Goal: Download file/media

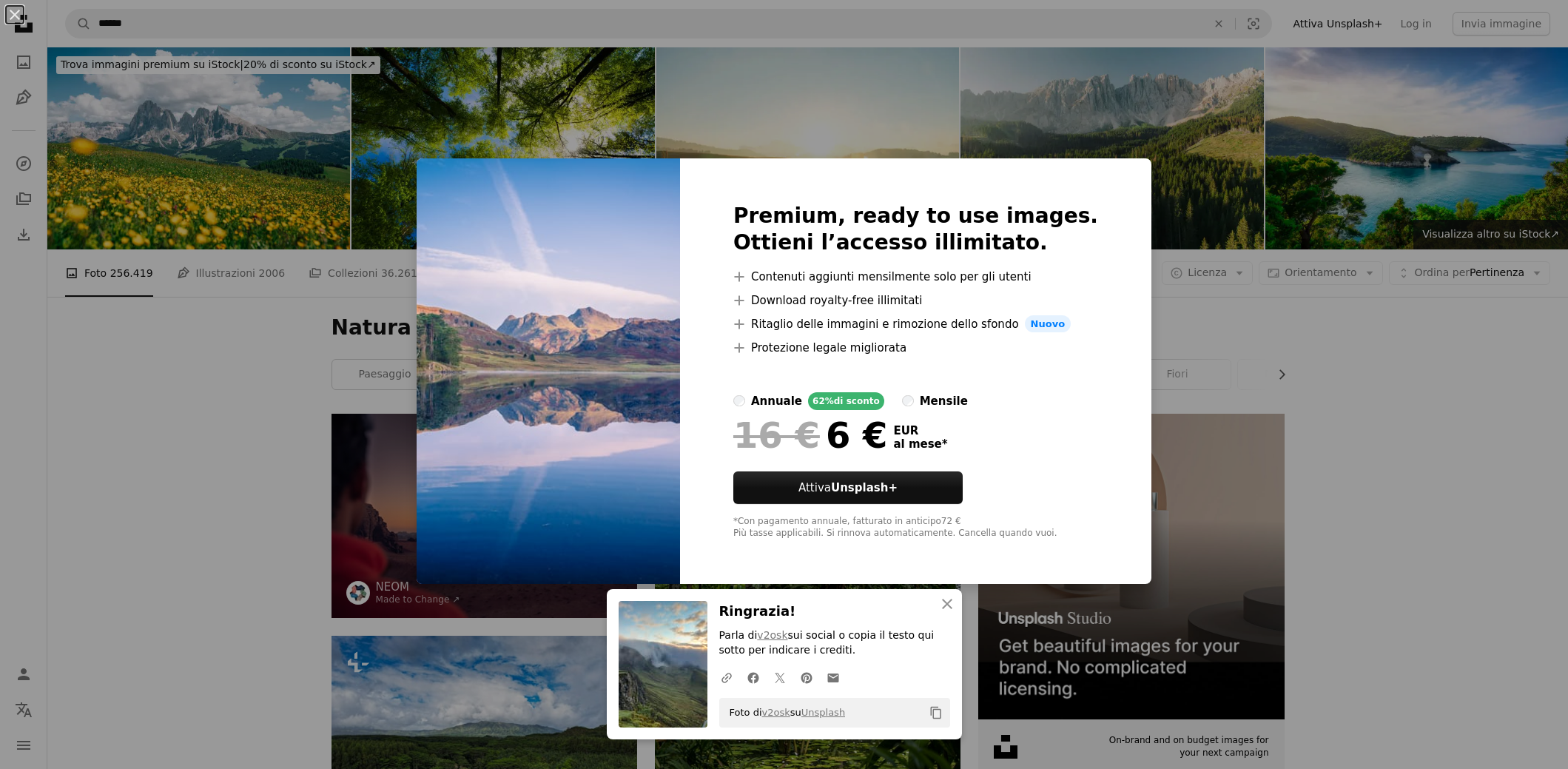
scroll to position [963, 0]
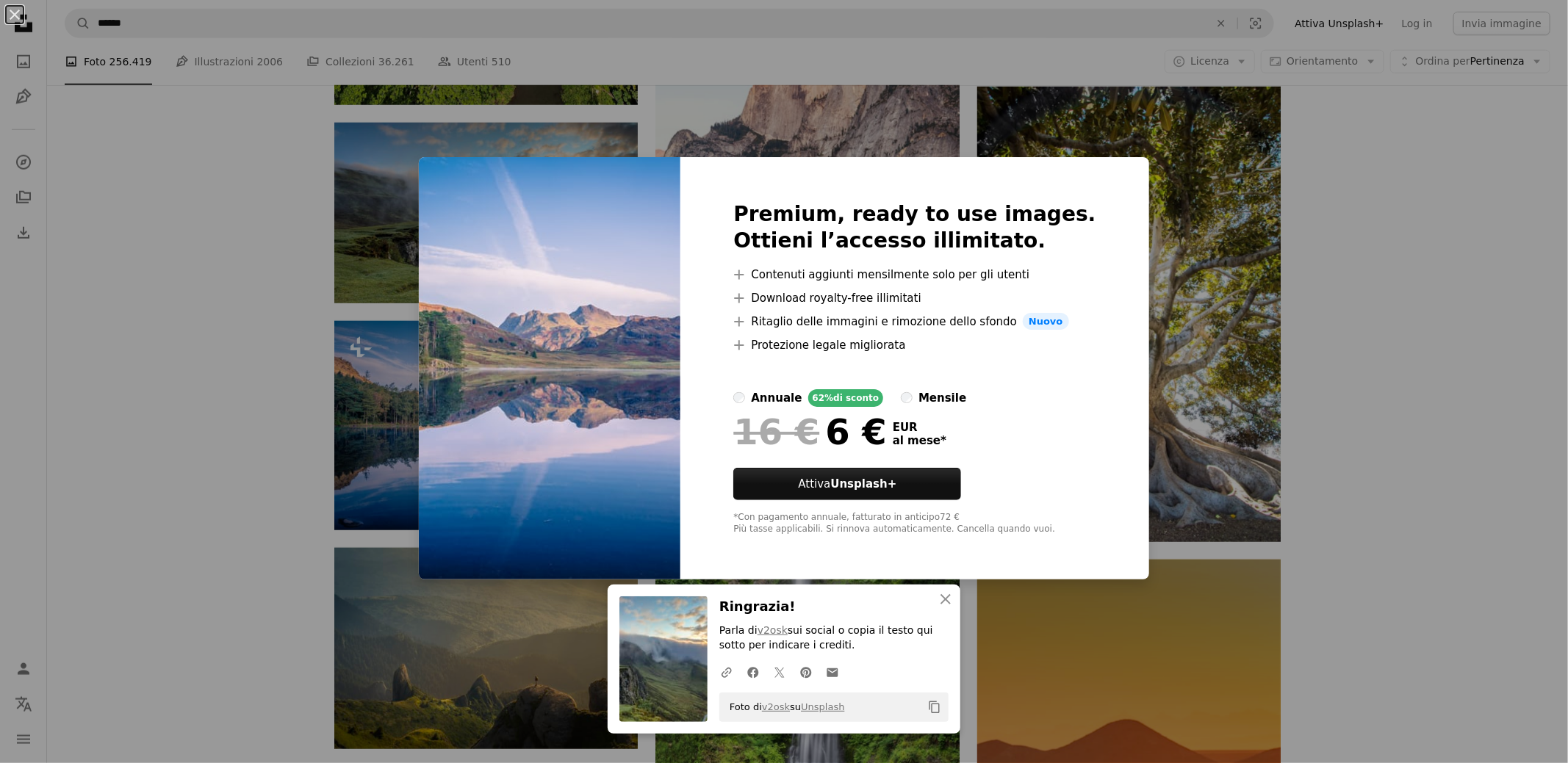
click at [394, 496] on div "An X shape An X shape Chiudi Ringrazia! Parla di v2osk sui social o copia il te…" at bounding box center [784, 381] width 1568 height 763
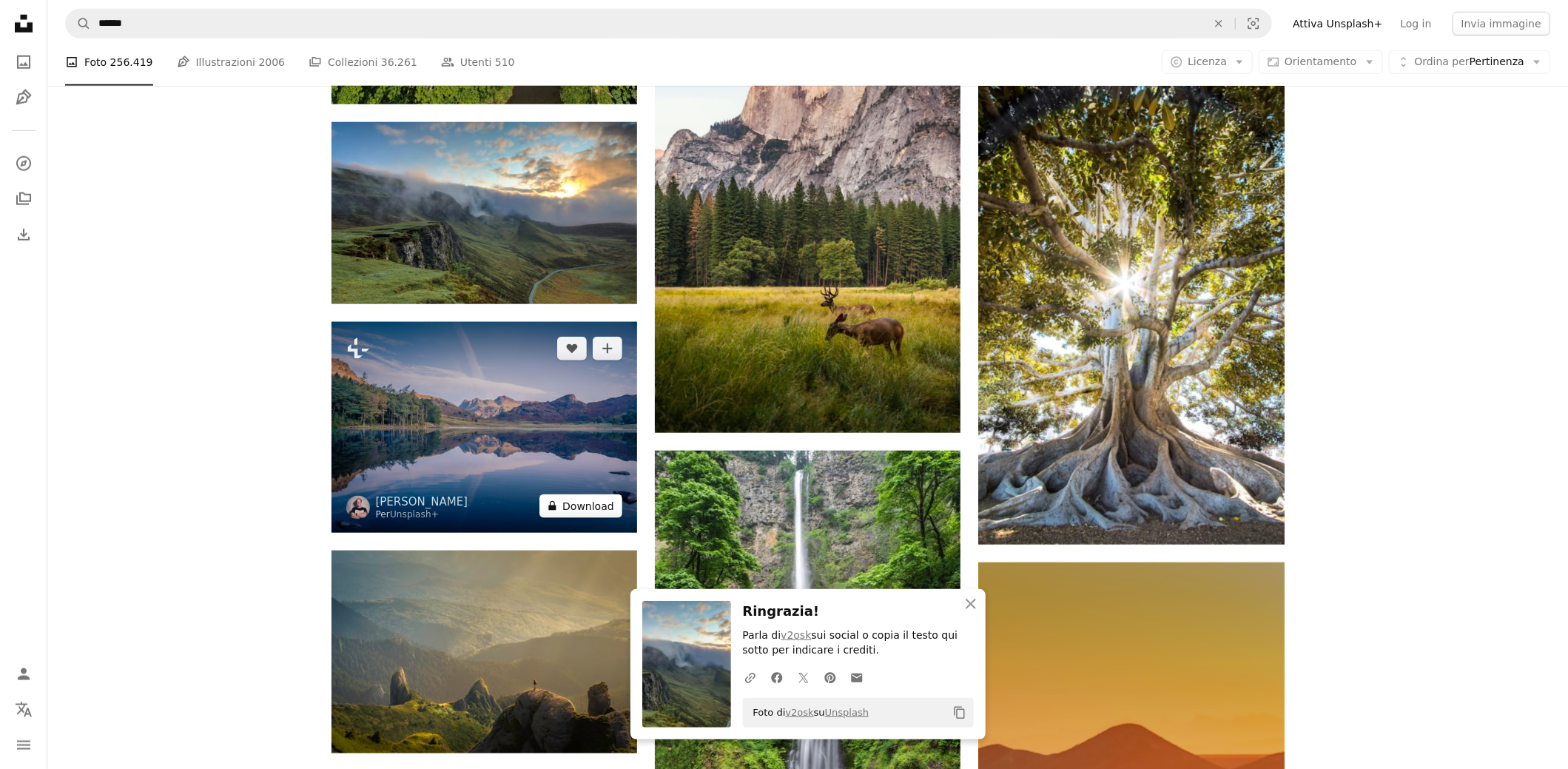
click at [582, 511] on button "A lock Download" at bounding box center [580, 506] width 83 height 23
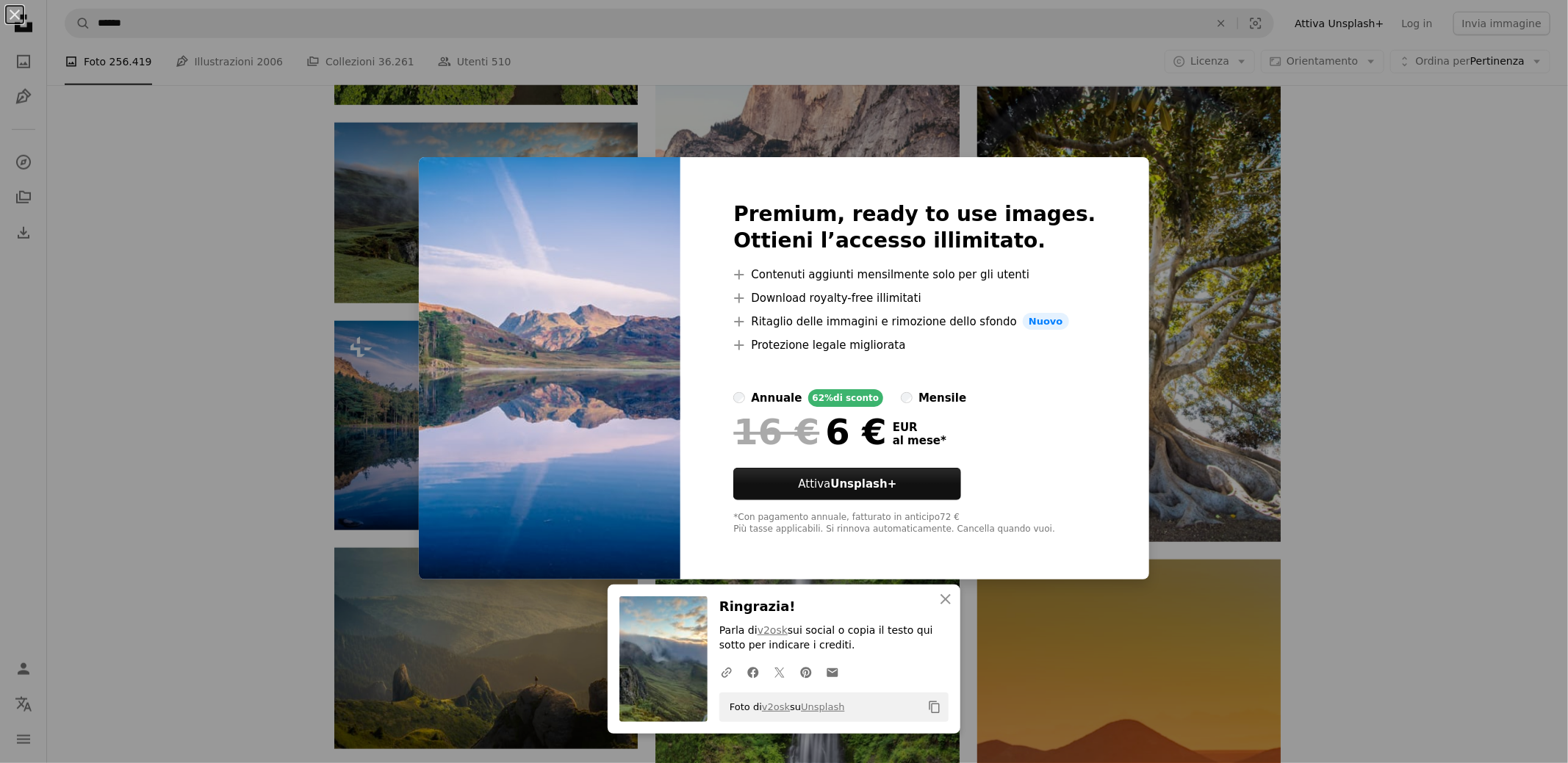
click at [435, 444] on div "An X shape An X shape Chiudi Ringrazia! Parla di v2osk sui social o copia il te…" at bounding box center [784, 381] width 1568 height 763
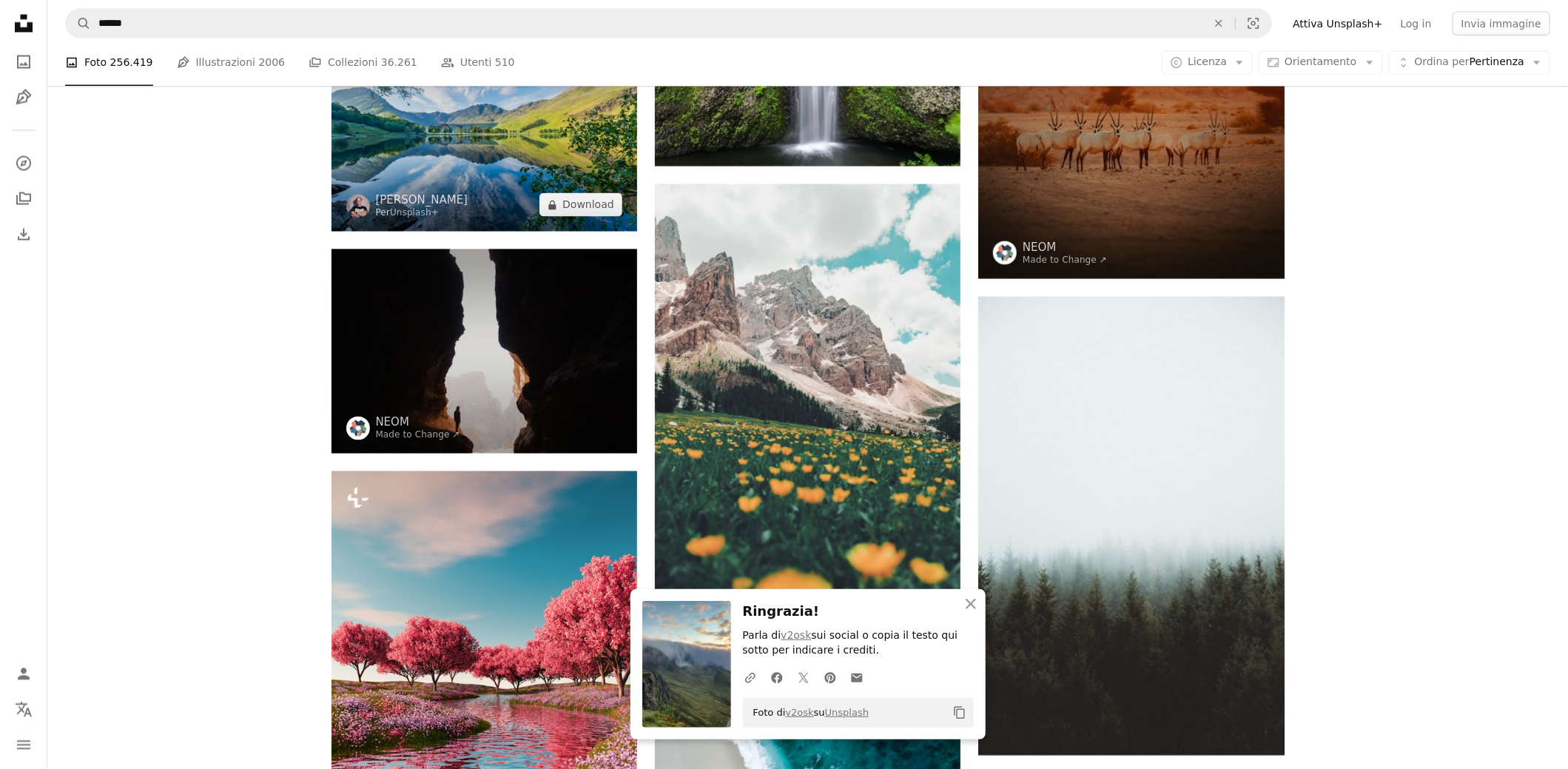
scroll to position [1777, 0]
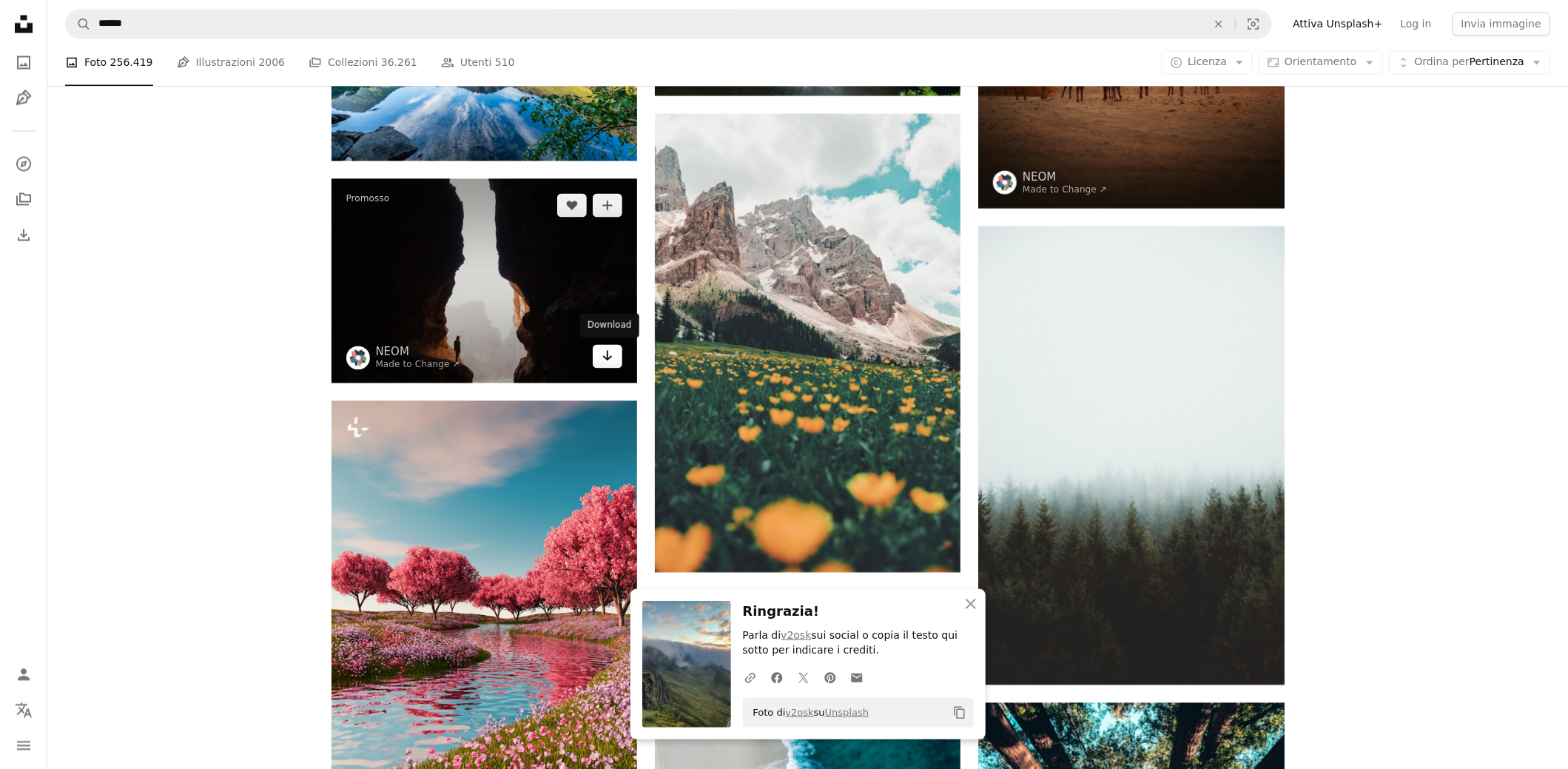
click at [614, 356] on link "Arrow pointing down" at bounding box center [607, 356] width 30 height 23
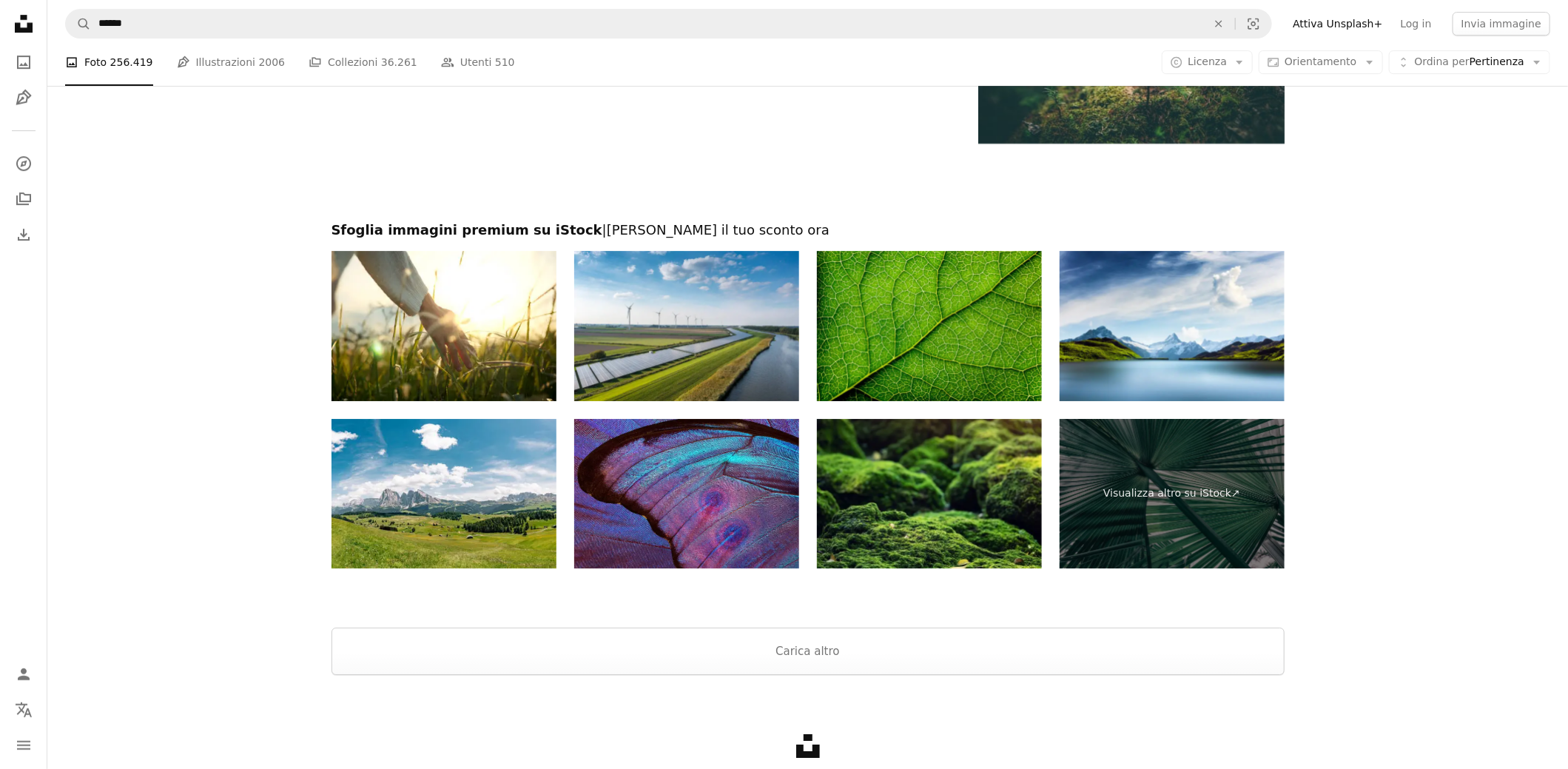
scroll to position [3036, 0]
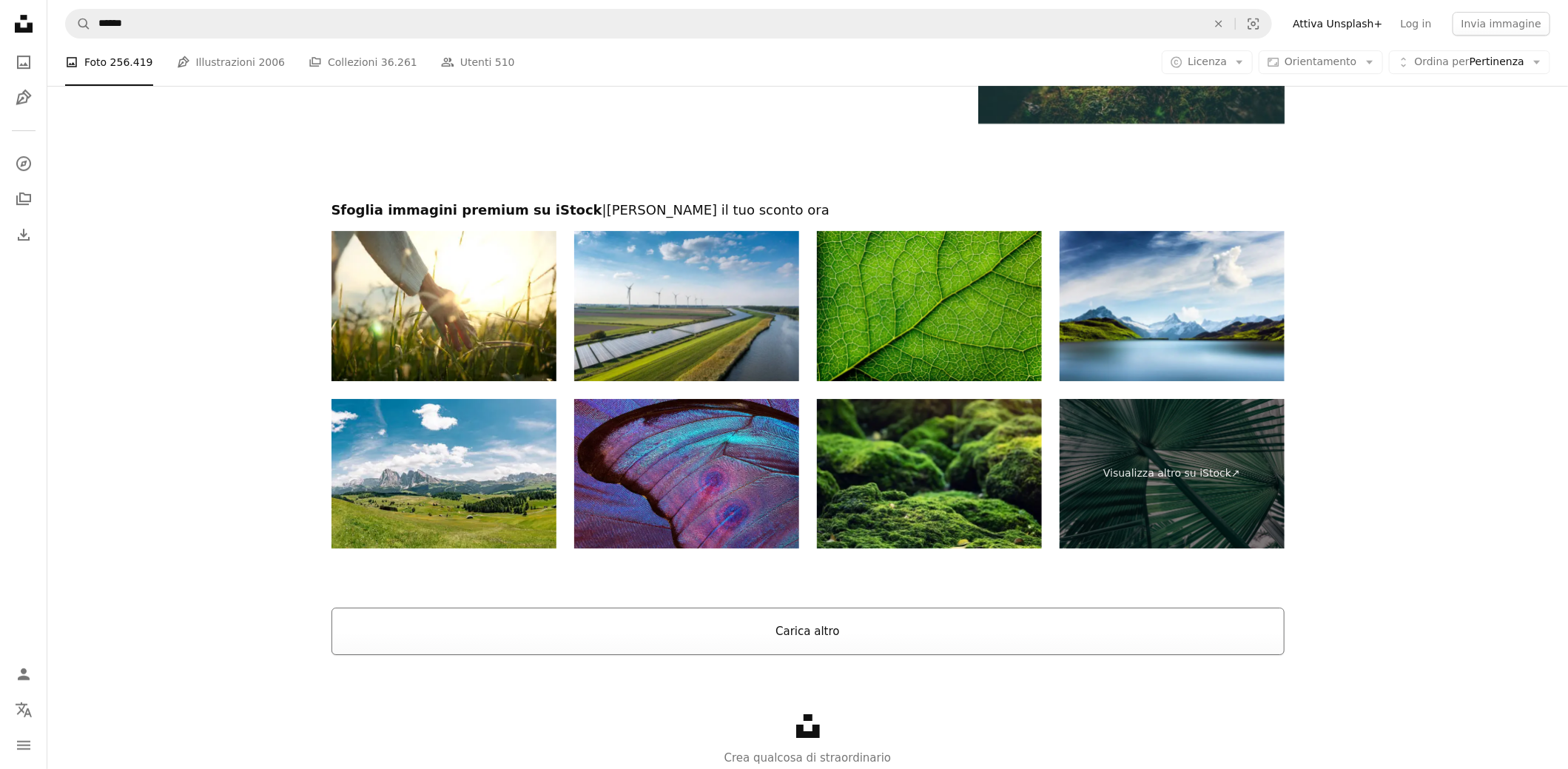
click at [821, 623] on button "Carica altro" at bounding box center [808, 631] width 954 height 48
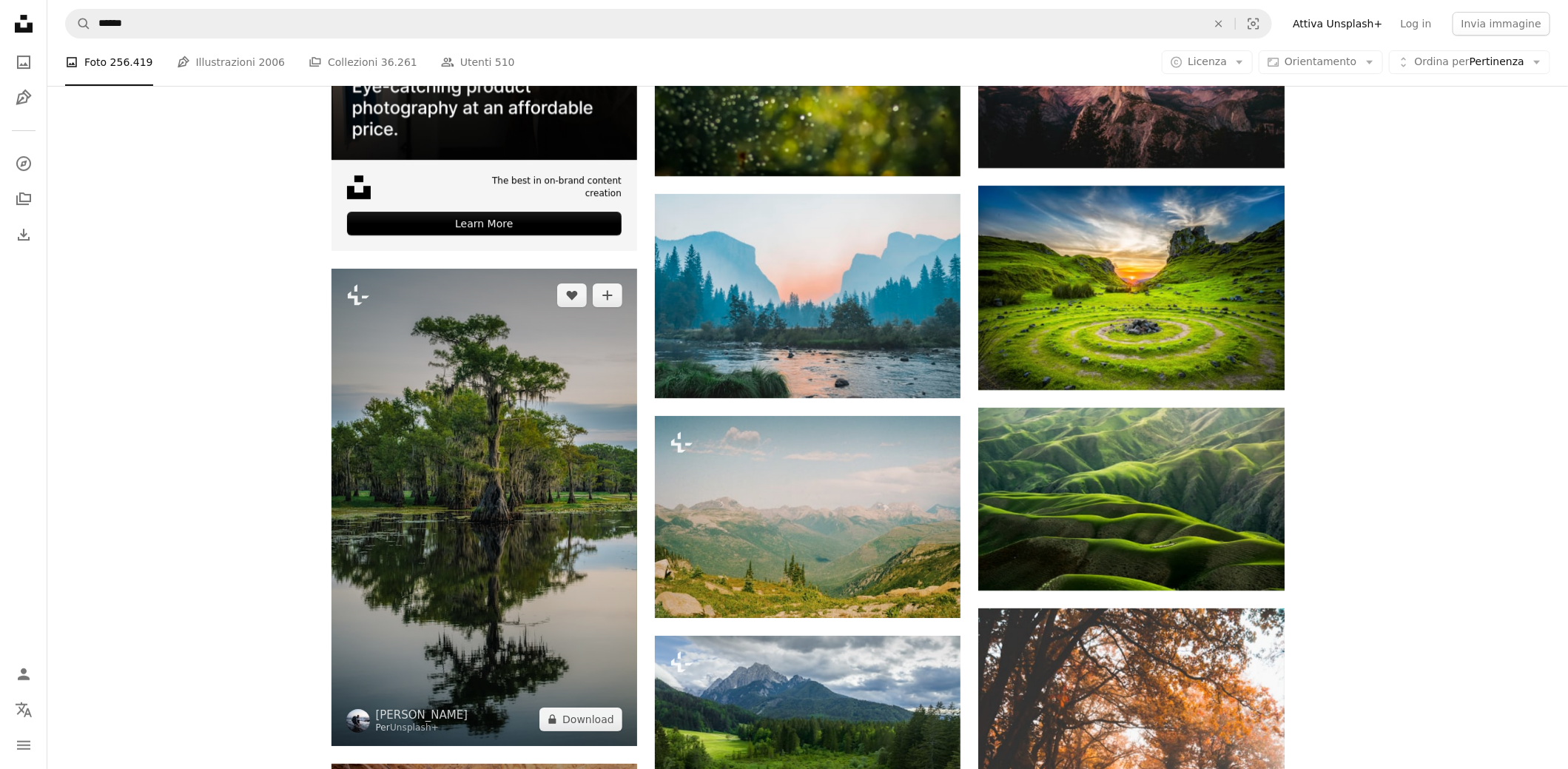
scroll to position [3184, 0]
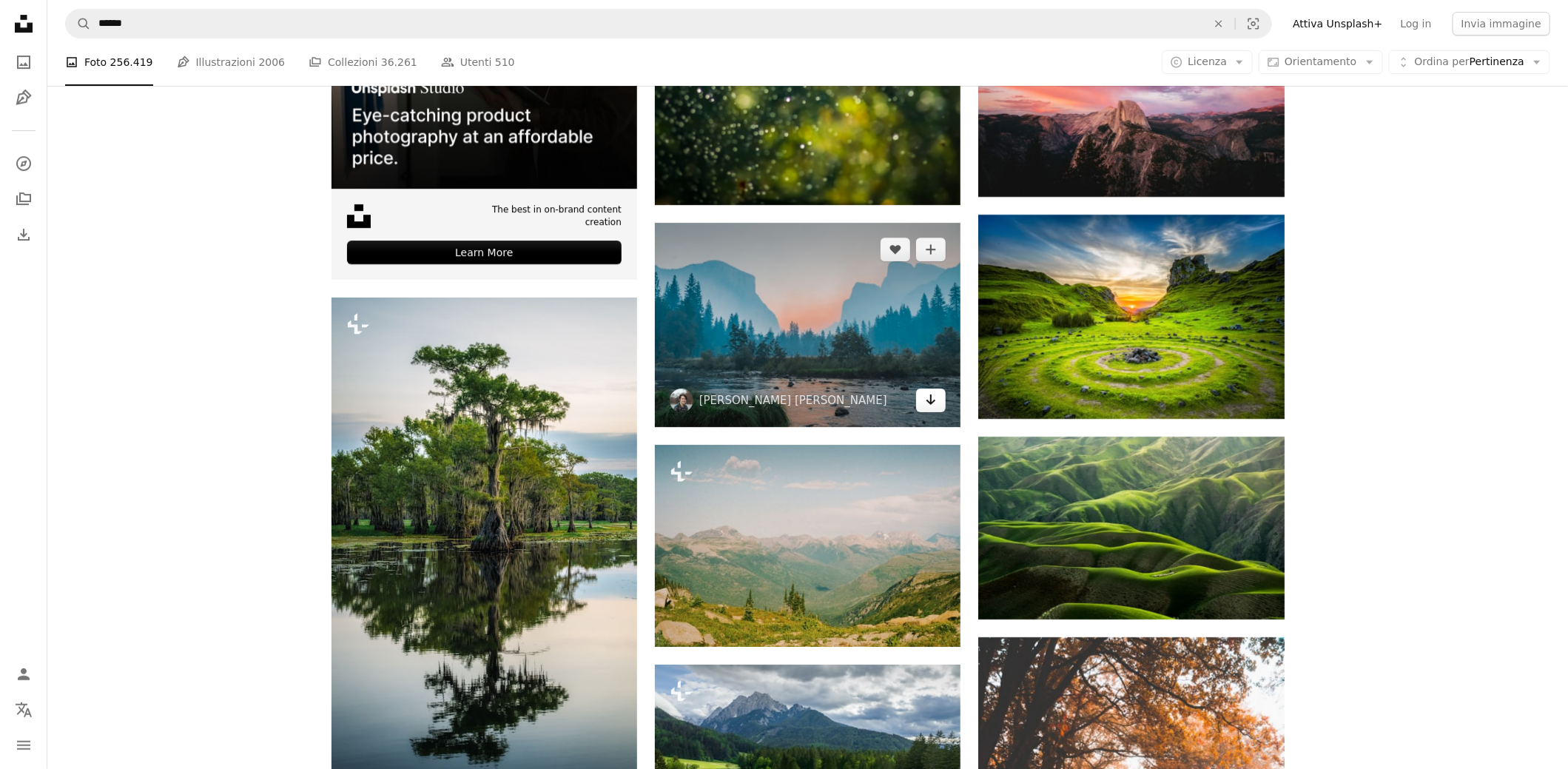
click at [929, 402] on icon "Download" at bounding box center [931, 400] width 10 height 11
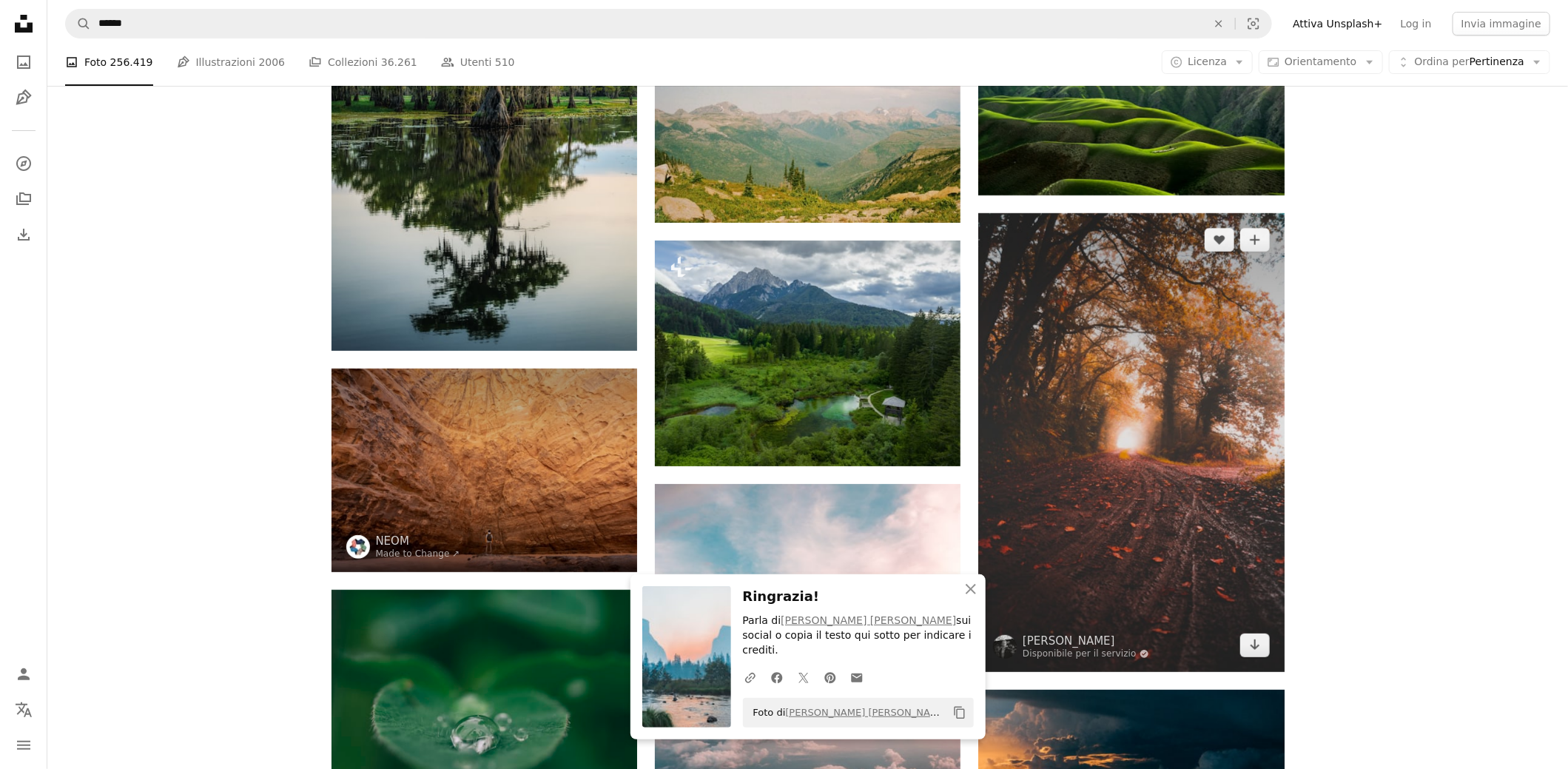
scroll to position [3628, 0]
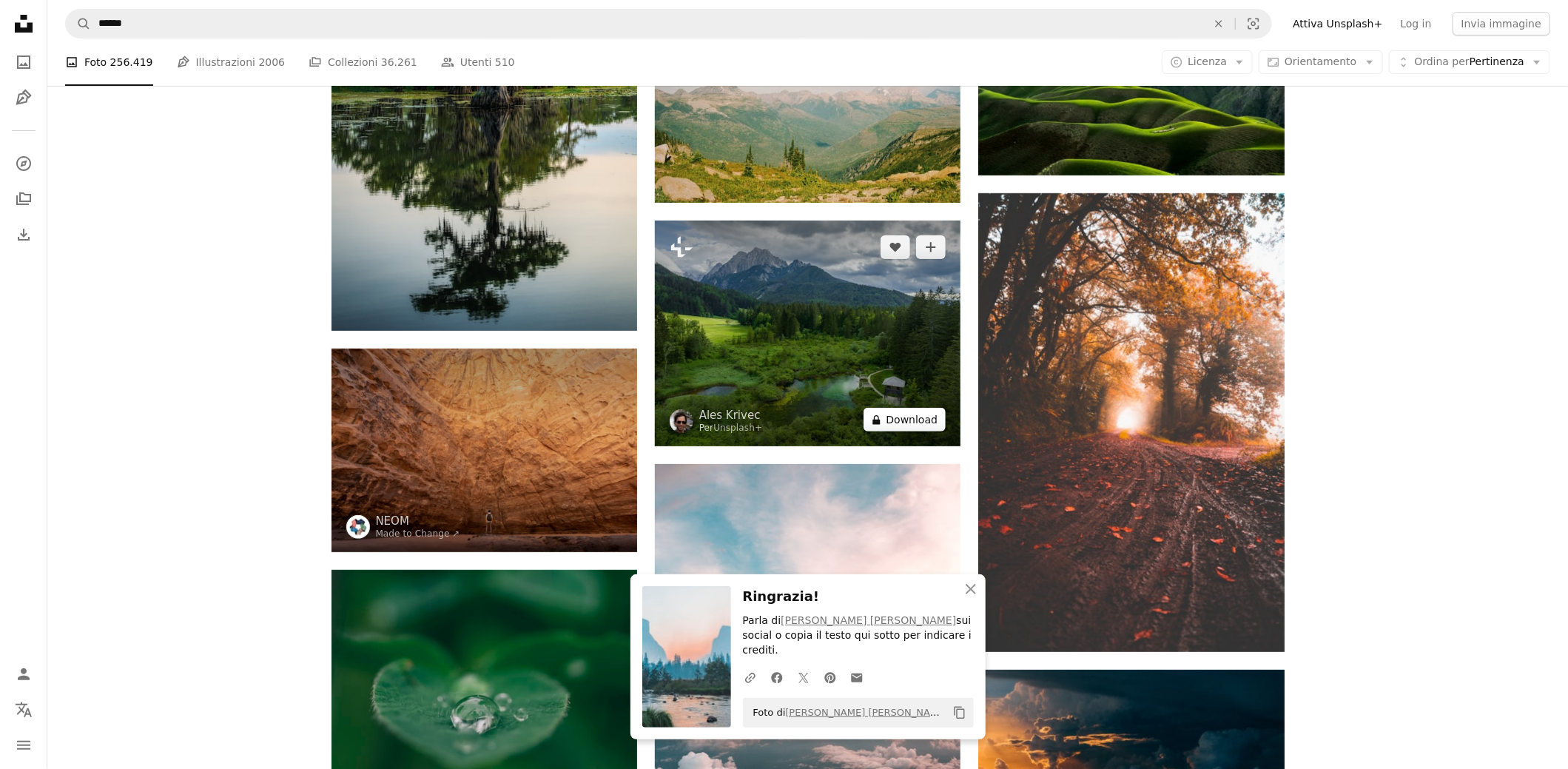
click at [908, 419] on button "A lock Download" at bounding box center [905, 420] width 83 height 23
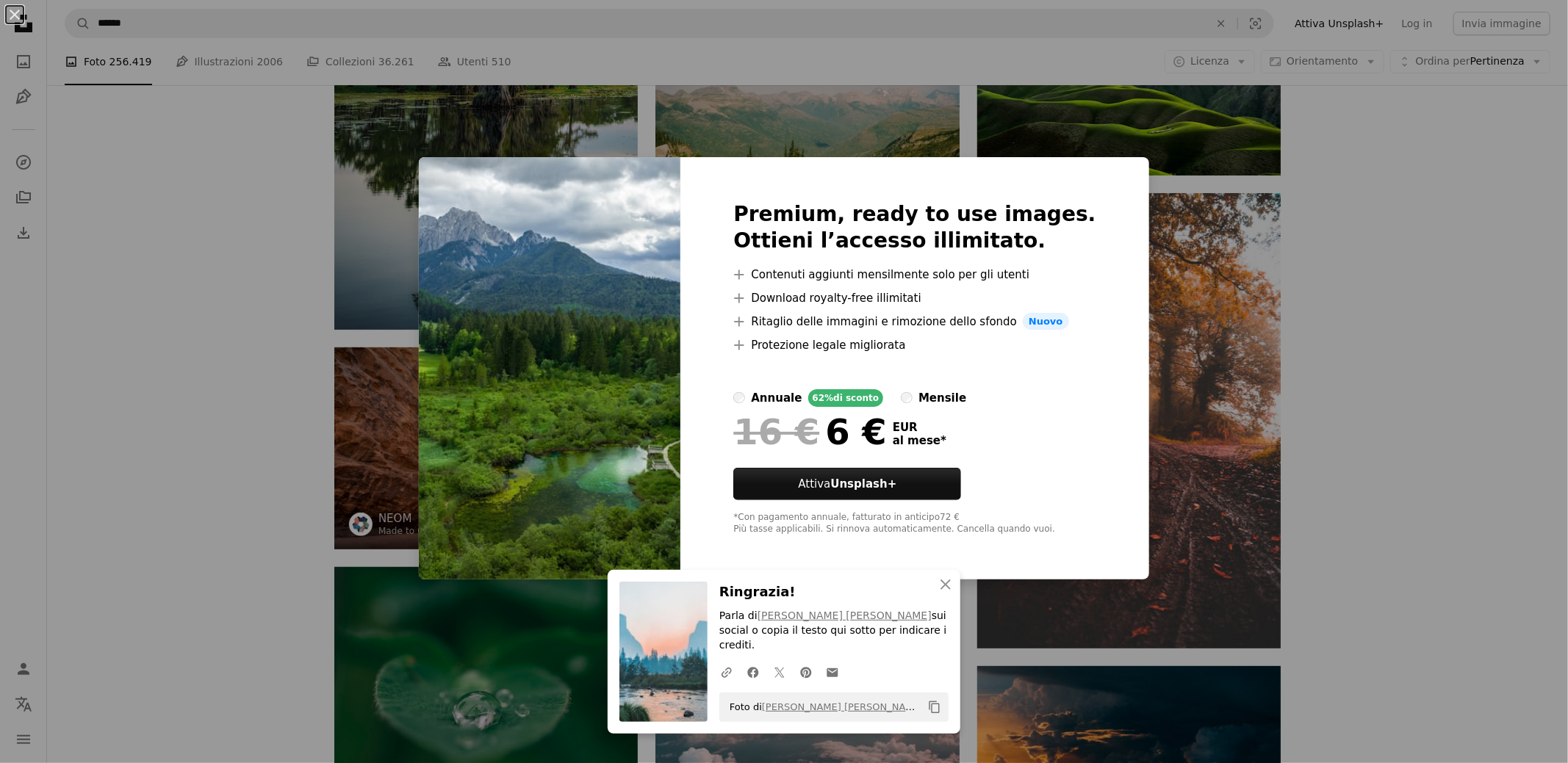
click at [400, 395] on div "An X shape An X shape Chiudi Ringrazia! Parla di [PERSON_NAME] [PERSON_NAME] su…" at bounding box center [784, 381] width 1568 height 763
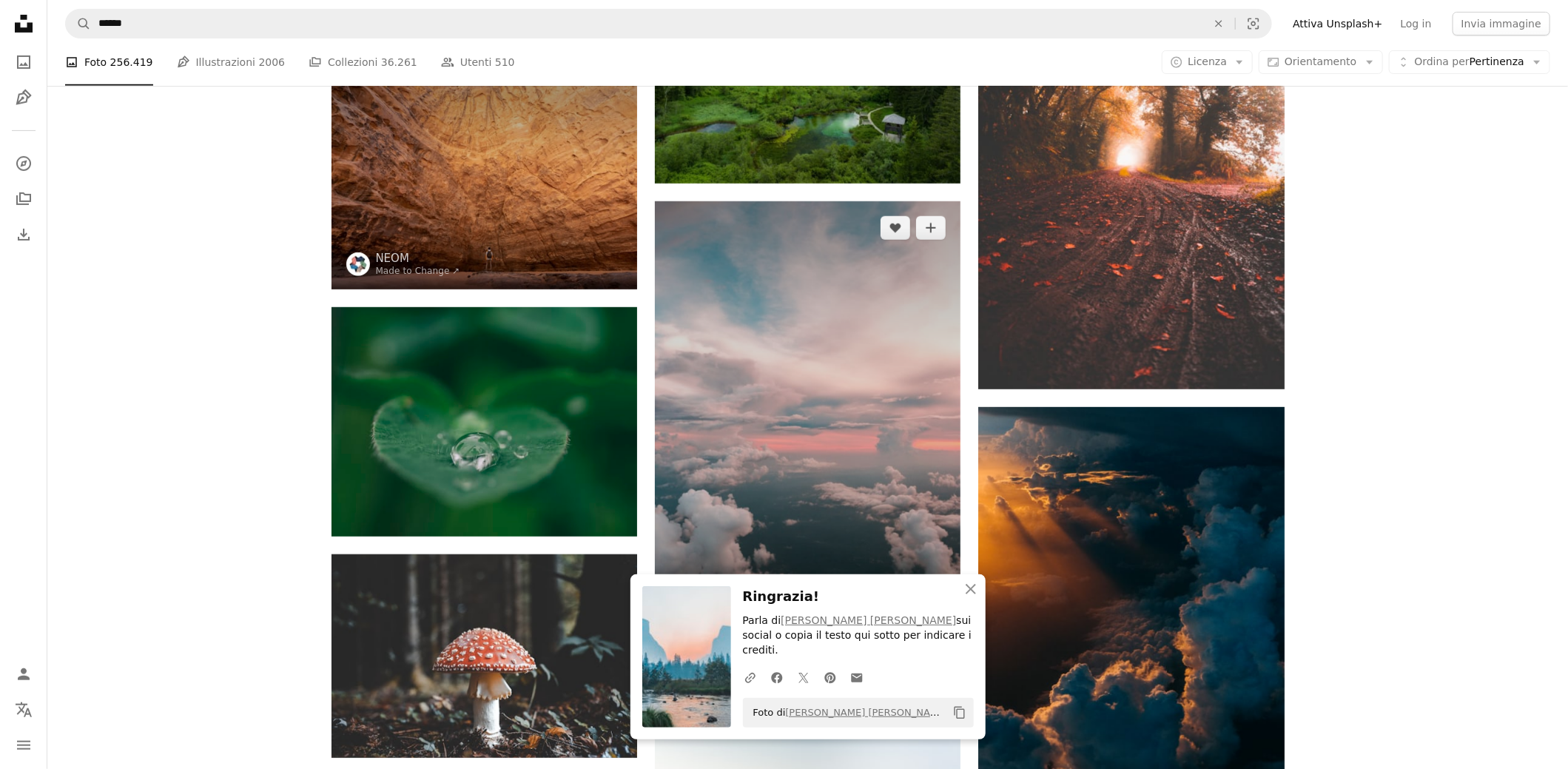
scroll to position [3924, 0]
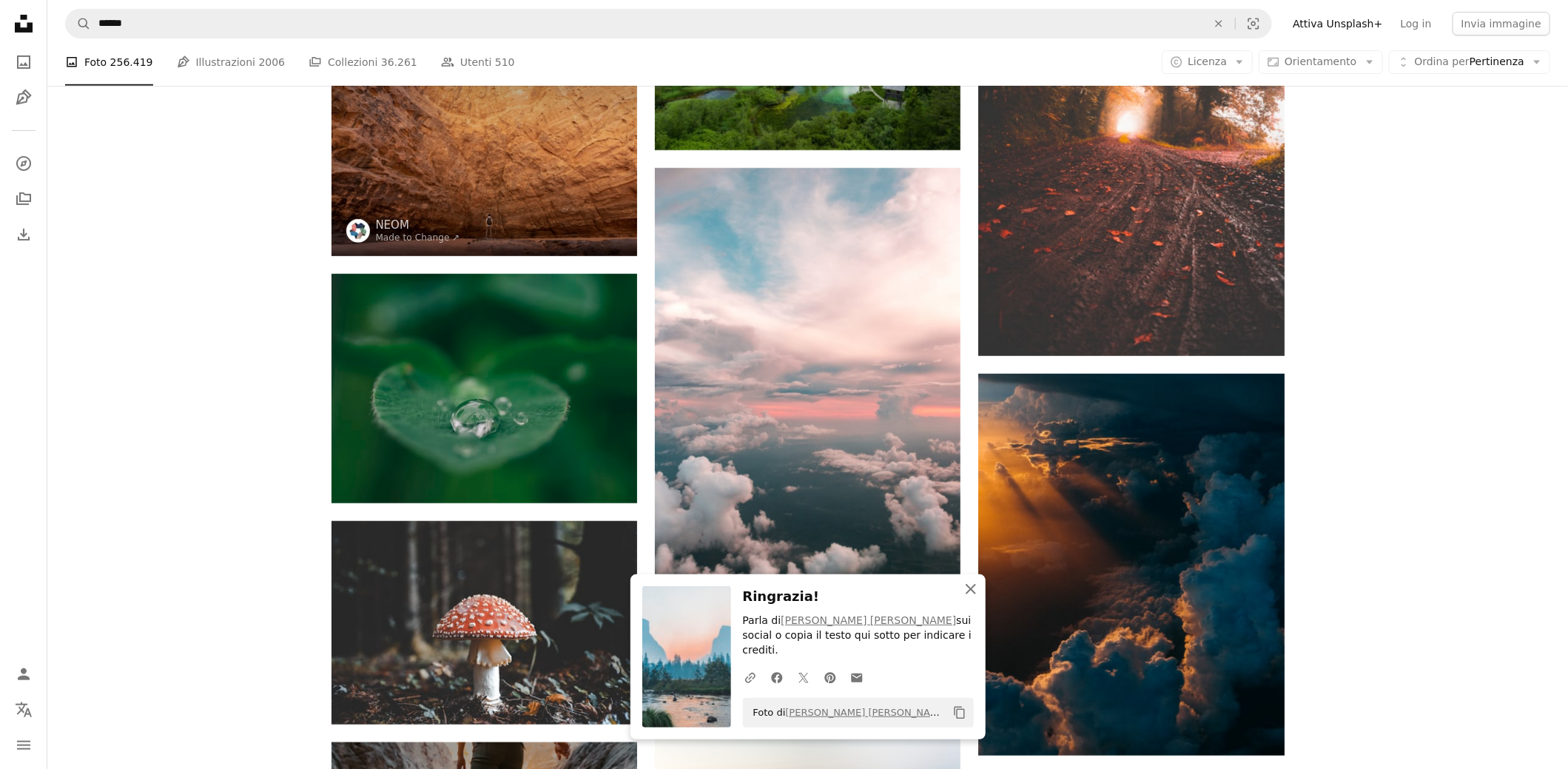
click at [963, 599] on icon "An X shape" at bounding box center [971, 590] width 18 height 18
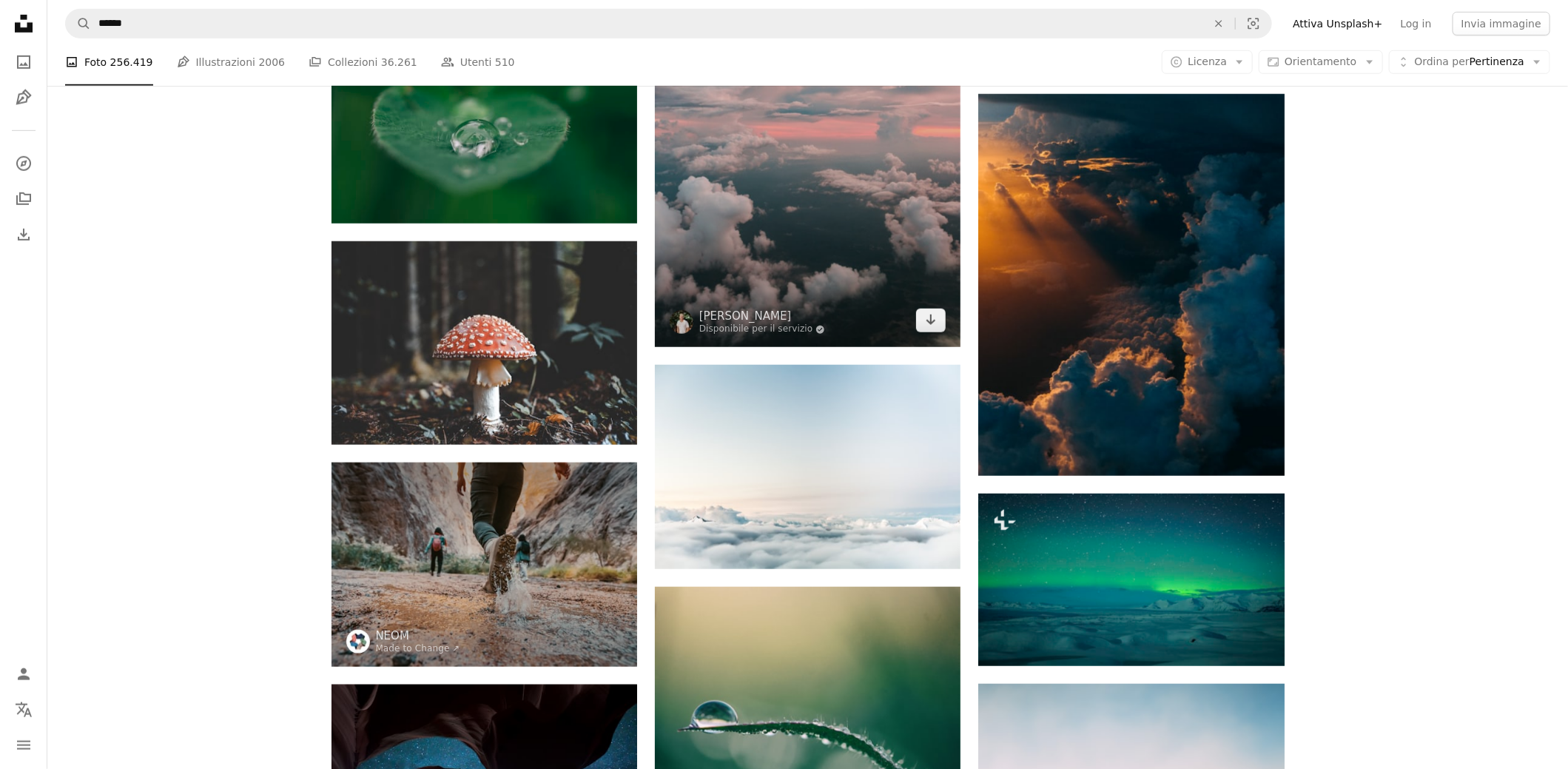
scroll to position [4220, 0]
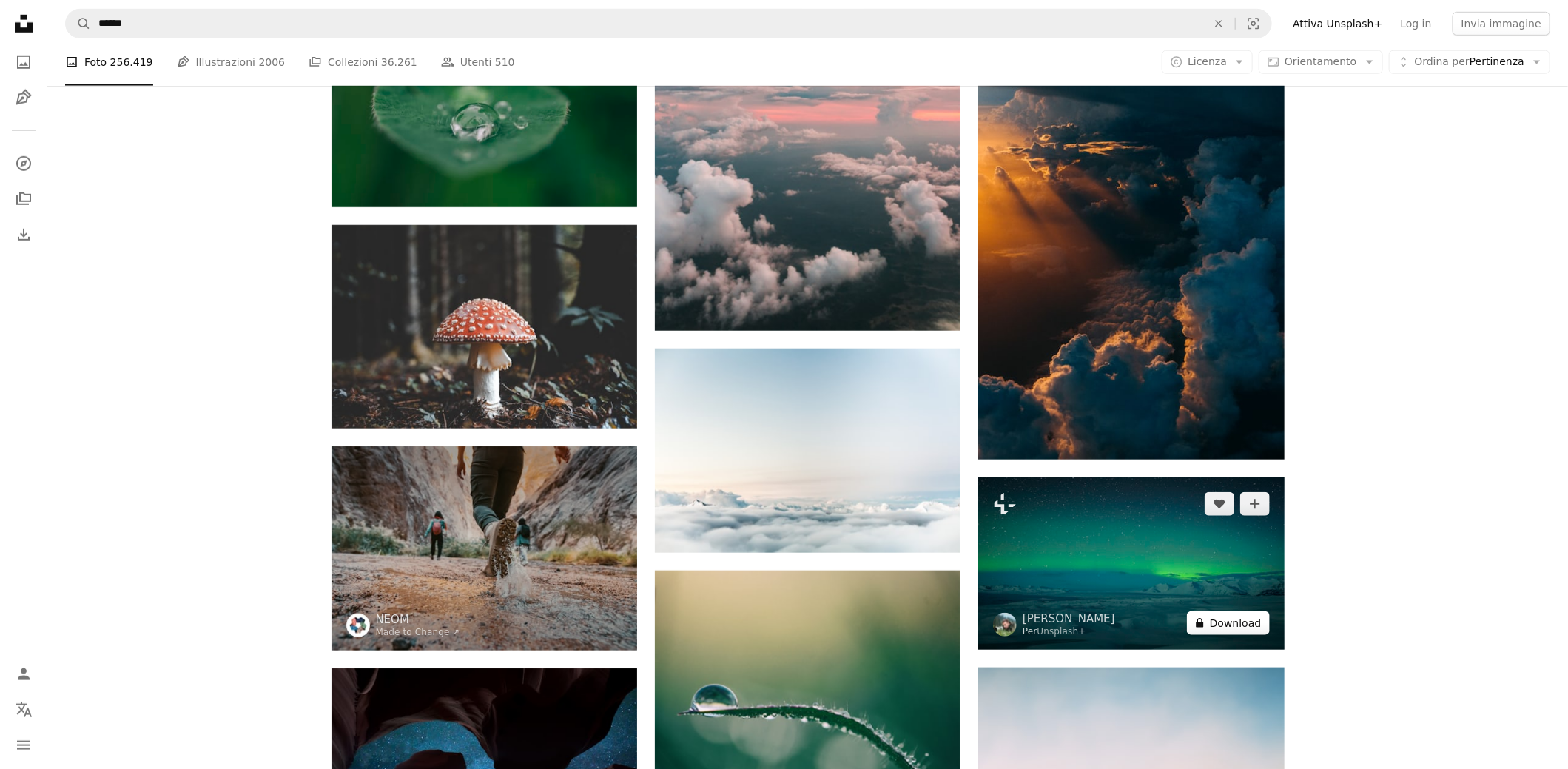
click at [1227, 622] on button "A lock Download" at bounding box center [1228, 623] width 83 height 23
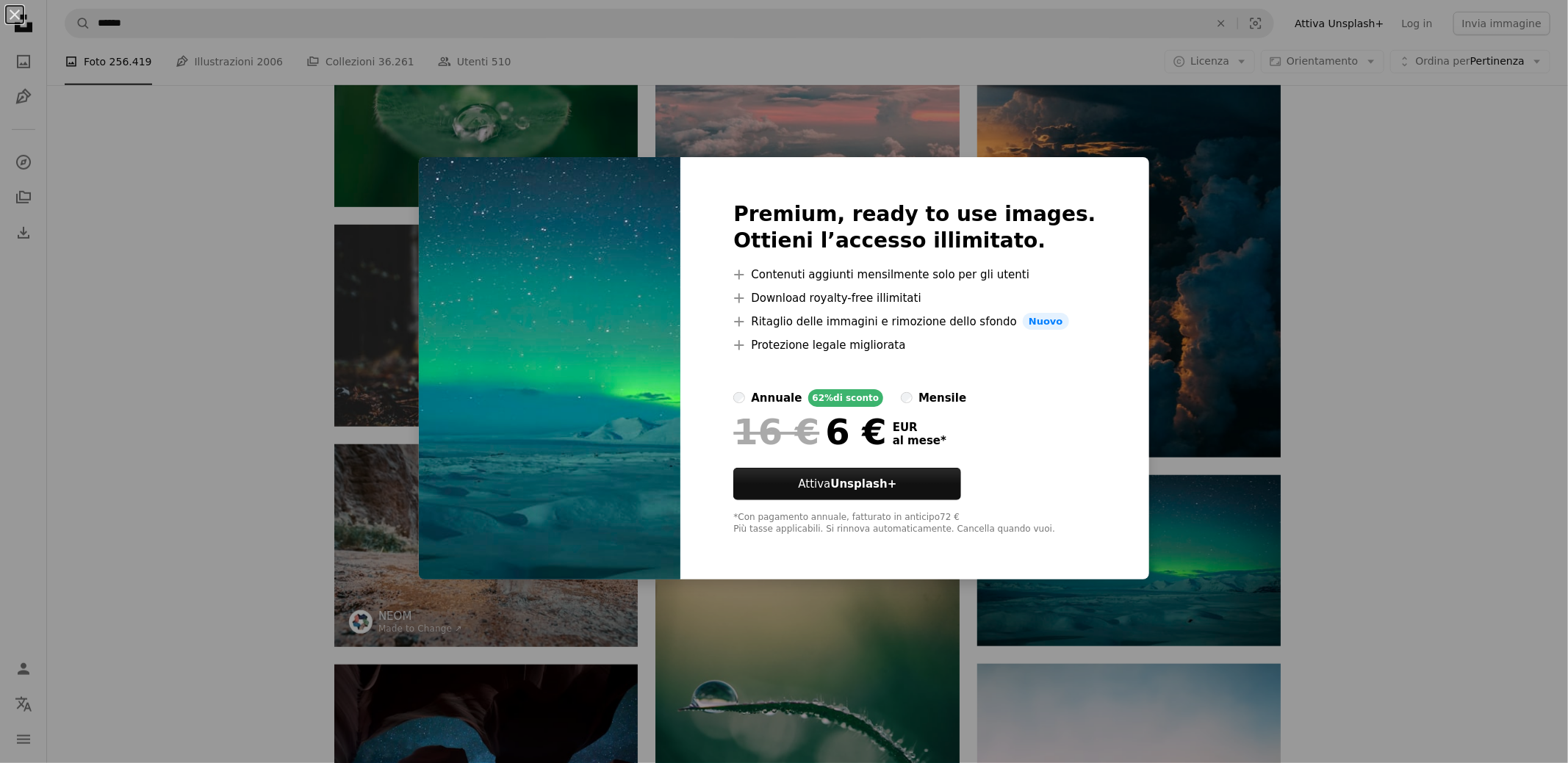
click at [1195, 344] on div "An X shape Premium, ready to use images. Ottieni l’accesso illimitato. A plus s…" at bounding box center [784, 381] width 1568 height 763
